Goal: Task Accomplishment & Management: Complete application form

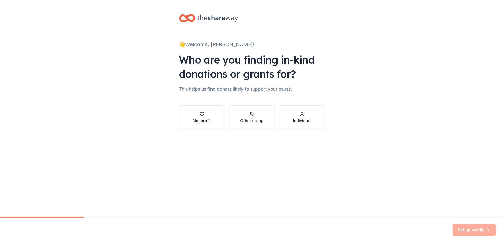
click at [209, 118] on div "Nonprofit" at bounding box center [202, 120] width 18 height 6
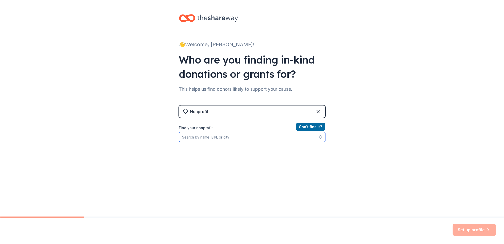
click at [198, 137] on input "Find your nonprofit" at bounding box center [252, 137] width 146 height 10
type input "w"
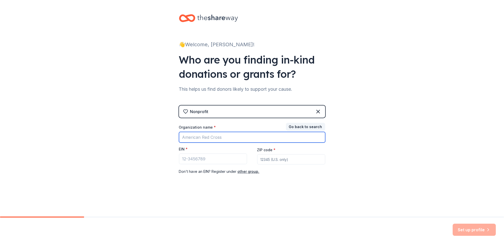
click at [198, 137] on input "Organization name *" at bounding box center [252, 137] width 146 height 11
type input "watermelon Mountain Ranch"
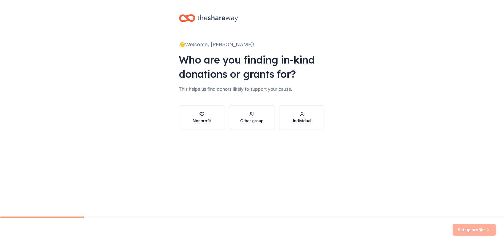
click at [204, 112] on icon "button" at bounding box center [202, 114] width 4 height 4
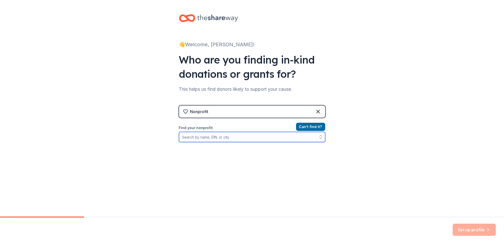
click at [197, 135] on input "Find your nonprofit" at bounding box center [252, 137] width 146 height 10
paste input "85-0480585"
type input "85-0480585"
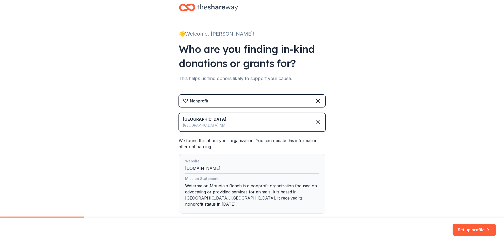
scroll to position [10, 0]
click at [476, 229] on button "Set up profile" at bounding box center [473, 229] width 43 height 12
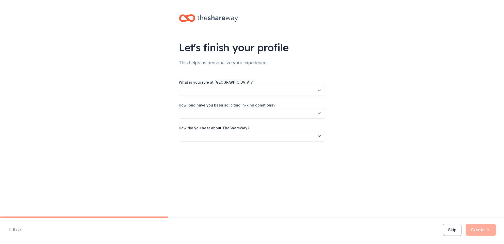
click at [198, 91] on button "button" at bounding box center [252, 90] width 146 height 11
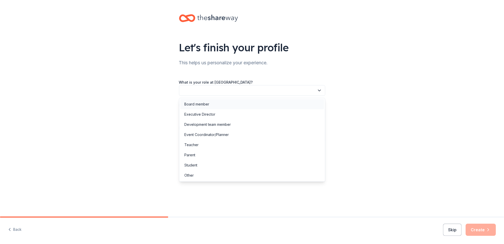
click at [195, 105] on div "Board member" at bounding box center [196, 104] width 25 height 6
click at [200, 90] on span "Board member" at bounding box center [248, 90] width 132 height 6
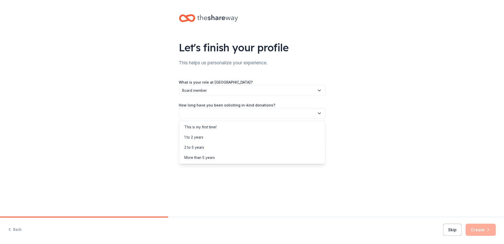
click at [197, 114] on button "button" at bounding box center [252, 113] width 146 height 11
click at [197, 157] on div "More than 5 years" at bounding box center [199, 157] width 30 height 6
click at [201, 136] on button "button" at bounding box center [252, 136] width 146 height 11
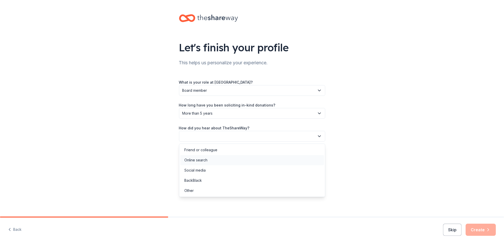
click at [194, 159] on div "Online search" at bounding box center [195, 160] width 23 height 6
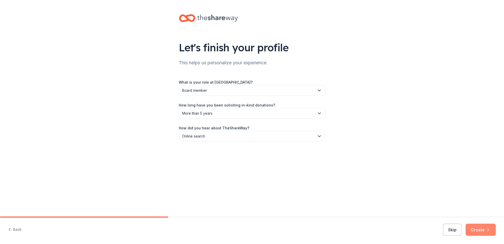
click at [479, 230] on button "Create" at bounding box center [480, 229] width 30 height 12
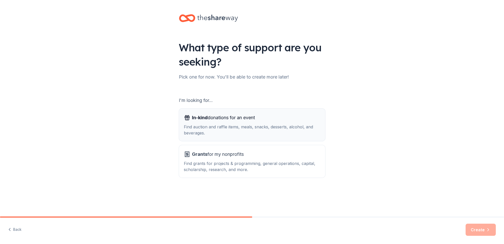
click at [210, 120] on span "In-kind donations for an event" at bounding box center [223, 117] width 63 height 8
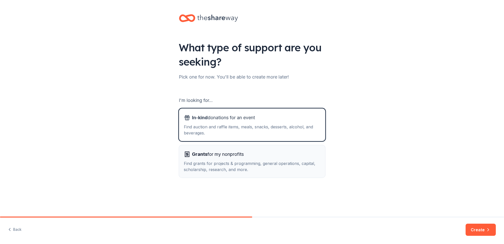
click at [205, 160] on div "Find grants for projects & programming, general operations, capital, scholarshi…" at bounding box center [252, 166] width 136 height 12
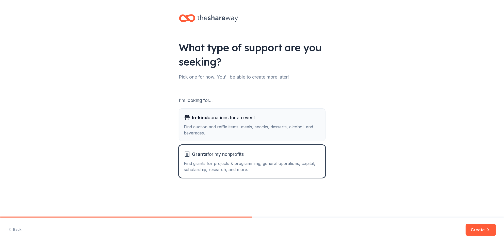
click at [218, 126] on div "Find auction and raffle items, meals, snacks, desserts, alcohol, and beverages." at bounding box center [252, 130] width 136 height 12
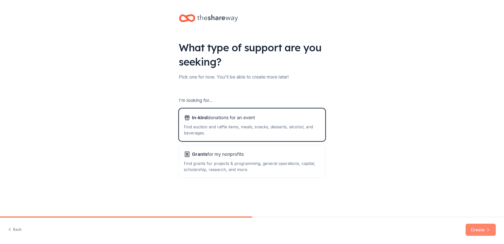
click at [476, 228] on button "Create" at bounding box center [480, 229] width 30 height 12
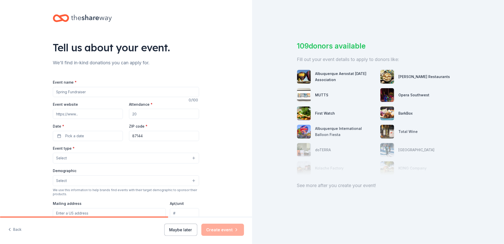
click at [58, 91] on input "Event name *" at bounding box center [126, 92] width 146 height 10
type input "Fur Ball"
click at [78, 114] on input "Event website" at bounding box center [88, 114] width 70 height 10
paste input "https://www.wmranch.org/fur-ball-2025"
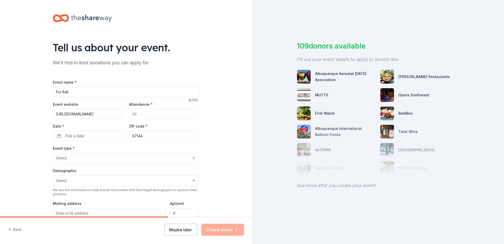
type input "https://www.wmranch.org/fur-ball-2025"
click at [140, 113] on input "Attendance *" at bounding box center [164, 114] width 70 height 10
drag, startPoint x: 140, startPoint y: 113, endPoint x: 114, endPoint y: 112, distance: 26.4
click at [114, 112] on div "Event website https://www.wmranch.org/fur-ball-2025 Attendance * Date * Pick a …" at bounding box center [126, 121] width 146 height 40
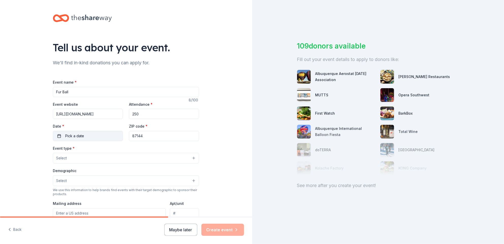
type input "250"
click at [102, 138] on button "Pick a date" at bounding box center [88, 136] width 70 height 10
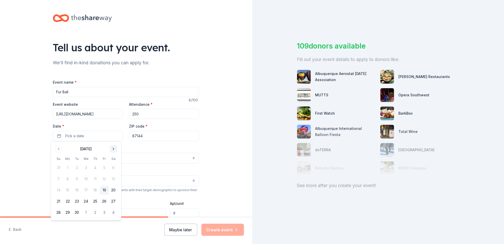
click at [115, 146] on div "September 2025" at bounding box center [86, 148] width 64 height 7
click at [113, 149] on button "Go to next month" at bounding box center [113, 148] width 7 height 7
click at [114, 177] on button "8" at bounding box center [113, 178] width 9 height 9
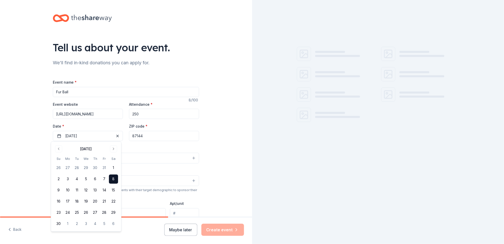
click at [144, 152] on button "Select" at bounding box center [126, 157] width 146 height 11
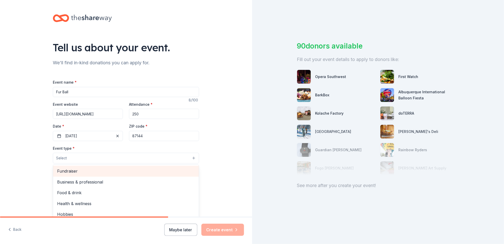
click at [64, 171] on span "Fundraiser" at bounding box center [125, 170] width 137 height 7
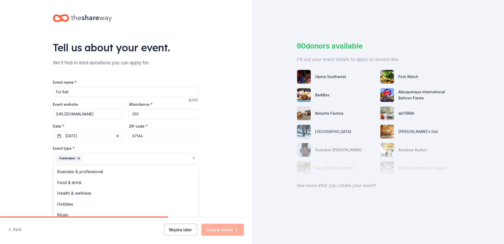
click at [27, 143] on div "Tell us about your event. We'll find in-kind donations you can apply for. Event…" at bounding box center [126, 169] width 252 height 338
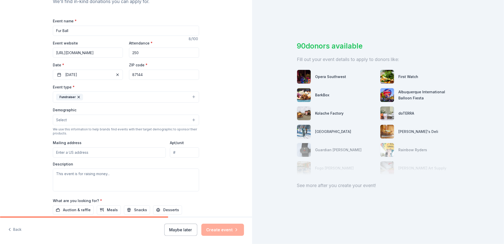
scroll to position [76, 0]
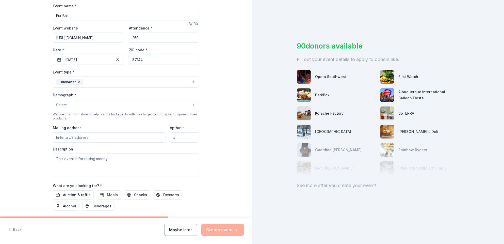
click at [71, 101] on button "Select" at bounding box center [126, 104] width 146 height 11
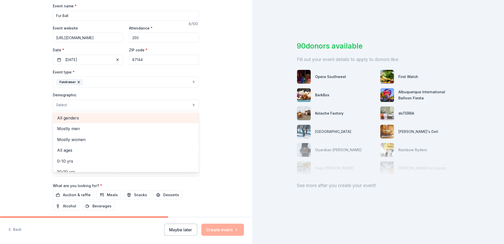
click at [70, 117] on span "All genders" at bounding box center [125, 117] width 137 height 7
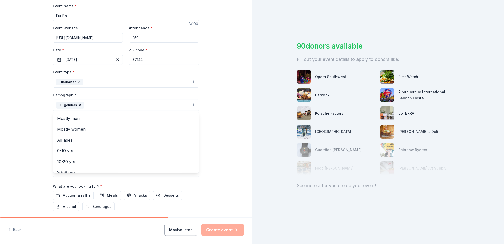
click at [38, 114] on div "Tell us about your event. We'll find in-kind donations you can apply for. Event…" at bounding box center [126, 93] width 252 height 339
click at [64, 135] on input "Mailing address" at bounding box center [109, 138] width 113 height 10
paste input "1380 Rio Rancho Blvd., SE"
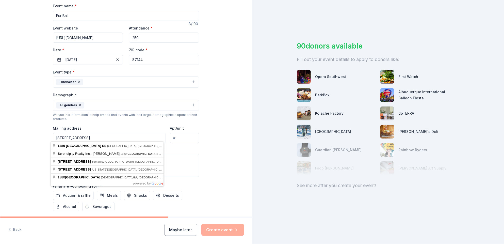
type input "1380 Rio Rancho Boulevard Southeast, Rio Rancho, NM, 87124"
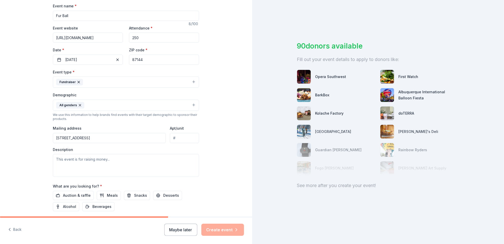
click at [186, 136] on input "Apt/unit" at bounding box center [184, 138] width 29 height 10
type input "374"
click at [73, 164] on textarea at bounding box center [126, 165] width 146 height 23
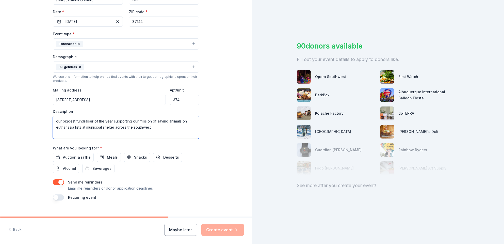
scroll to position [120, 0]
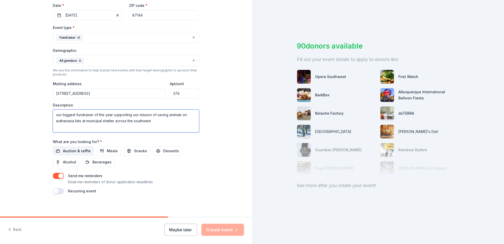
type textarea "our biggest fundraiser of the year supporting our mission of saving animals on …"
click at [79, 150] on span "Auction & raffle" at bounding box center [77, 151] width 28 height 6
click at [109, 148] on span "Meals" at bounding box center [112, 151] width 11 height 6
click at [107, 148] on span "Meals" at bounding box center [112, 151] width 11 height 6
click at [56, 189] on button "button" at bounding box center [58, 191] width 11 height 6
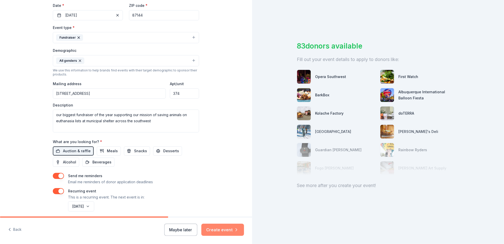
click at [213, 229] on button "Create event" at bounding box center [222, 229] width 43 height 12
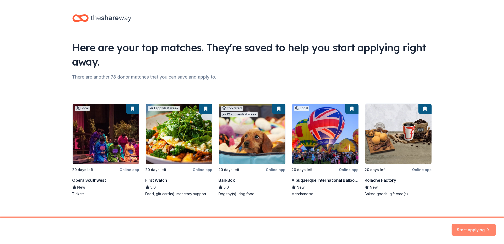
click at [468, 228] on button "Start applying" at bounding box center [473, 226] width 44 height 12
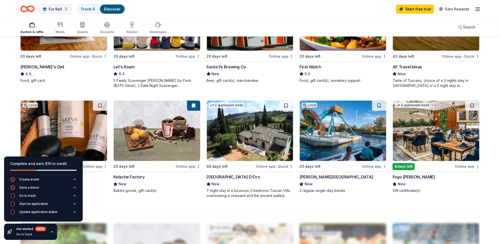
scroll to position [330, 0]
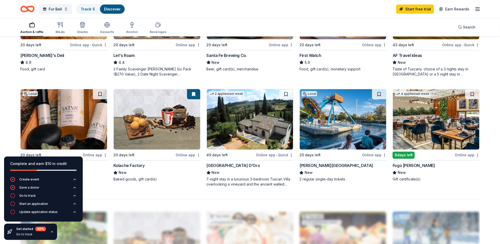
click at [331, 131] on img at bounding box center [343, 119] width 87 height 60
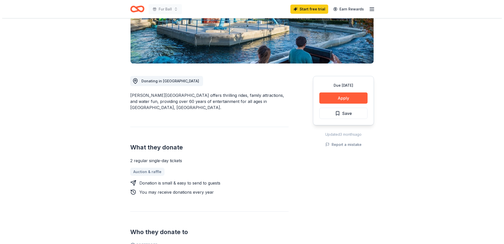
scroll to position [76, 0]
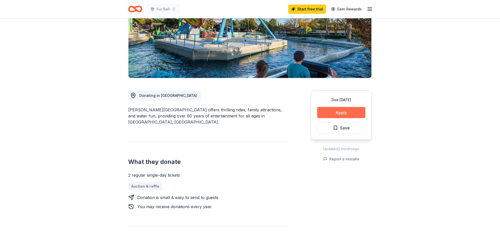
click at [338, 111] on button "Apply" at bounding box center [341, 112] width 48 height 11
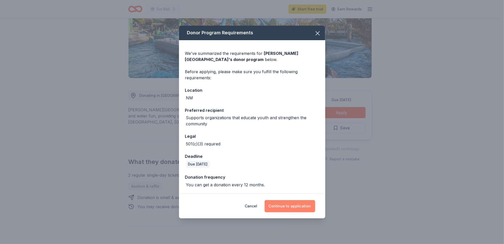
click at [287, 204] on button "Continue to application" at bounding box center [289, 206] width 50 height 12
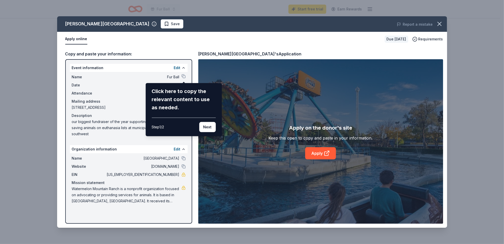
click at [178, 101] on div "Click here to copy the relevant content to use as needed." at bounding box center [183, 99] width 64 height 24
click at [208, 128] on button "Next" at bounding box center [207, 127] width 16 height 10
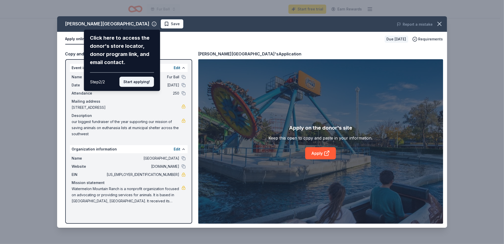
click at [132, 81] on button "Start applying!" at bounding box center [136, 82] width 34 height 10
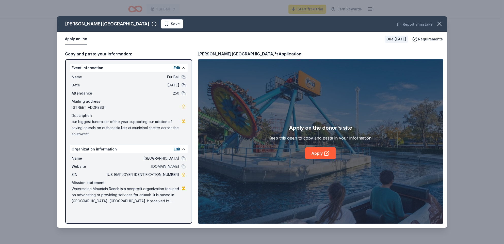
click at [183, 76] on button at bounding box center [183, 77] width 4 height 4
click at [319, 151] on link "Apply" at bounding box center [320, 153] width 31 height 12
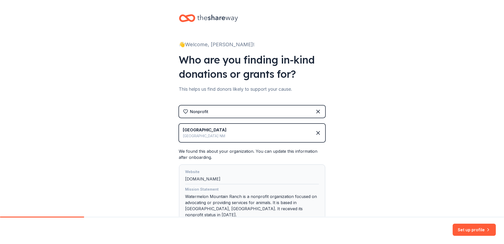
click at [147, 83] on div "👋 Welcome, [PERSON_NAME]! Who are you finding in-kind donations or grants for? …" at bounding box center [252, 129] width 504 height 258
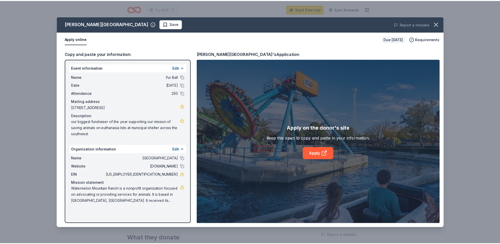
scroll to position [76, 0]
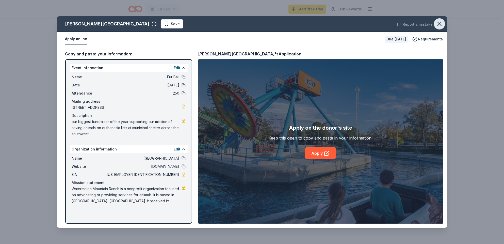
click at [437, 23] on icon "button" at bounding box center [439, 23] width 7 height 7
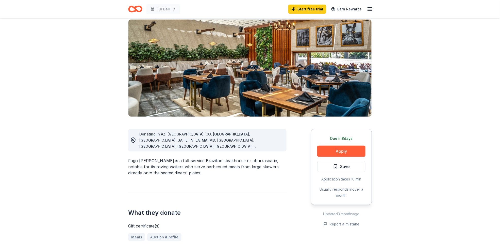
scroll to position [101, 0]
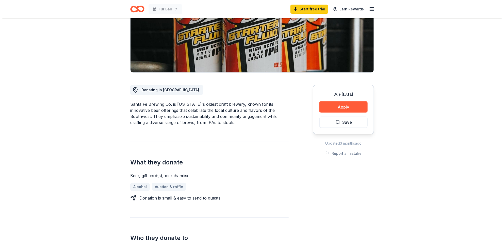
scroll to position [76, 0]
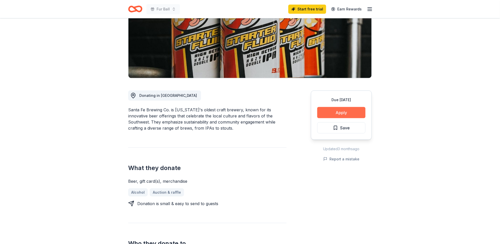
click at [344, 111] on button "Apply" at bounding box center [341, 112] width 48 height 11
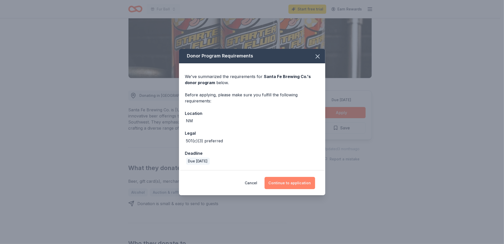
click at [288, 182] on button "Continue to application" at bounding box center [289, 183] width 50 height 12
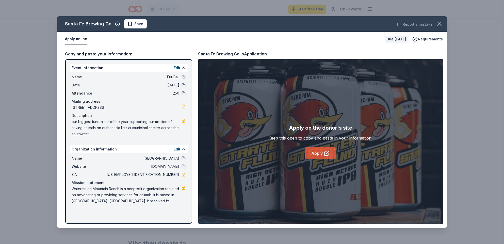
click at [316, 153] on link "Apply" at bounding box center [320, 153] width 31 height 12
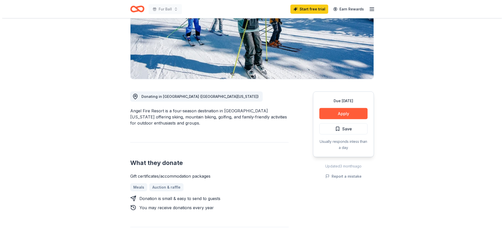
scroll to position [76, 0]
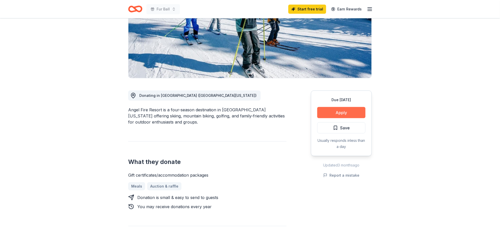
click at [334, 113] on button "Apply" at bounding box center [341, 112] width 48 height 11
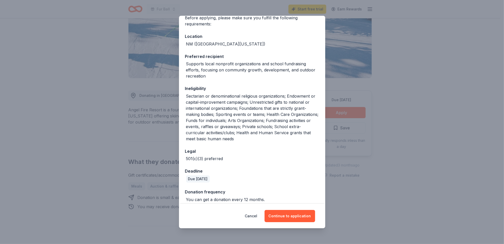
scroll to position [48, 0]
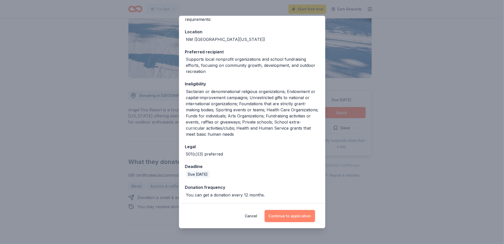
click at [280, 214] on button "Continue to application" at bounding box center [289, 216] width 50 height 12
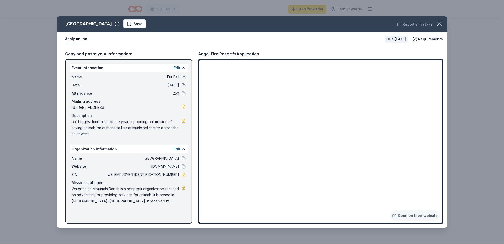
click at [68, 39] on button "Apply online" at bounding box center [76, 39] width 22 height 11
click at [415, 215] on link "Open on their website" at bounding box center [415, 215] width 50 height 10
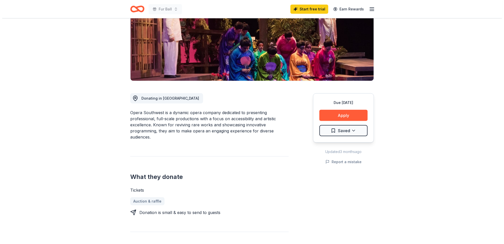
scroll to position [51, 0]
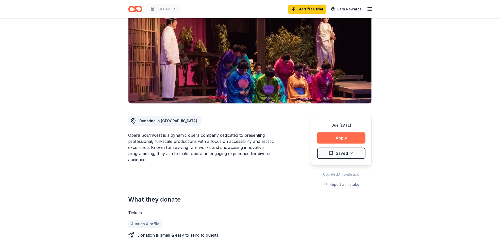
click at [349, 136] on button "Apply" at bounding box center [341, 137] width 48 height 11
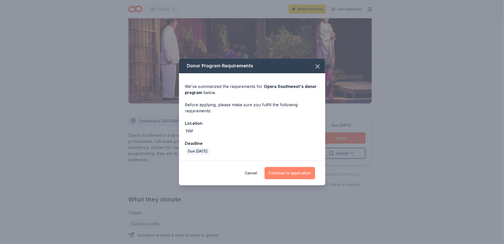
click at [287, 171] on button "Continue to application" at bounding box center [289, 173] width 50 height 12
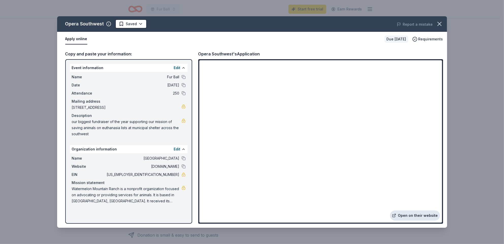
click at [411, 214] on link "Open on their website" at bounding box center [415, 215] width 50 height 10
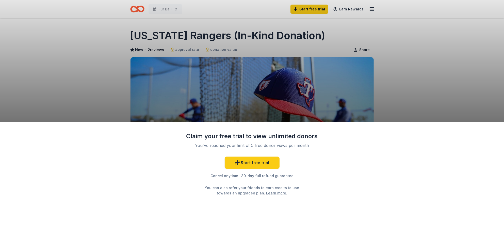
click at [110, 95] on div "Claim your free trial to view unlimited donors You've reached your limit of 5 f…" at bounding box center [252, 122] width 504 height 244
